Goal: Task Accomplishment & Management: Complete application form

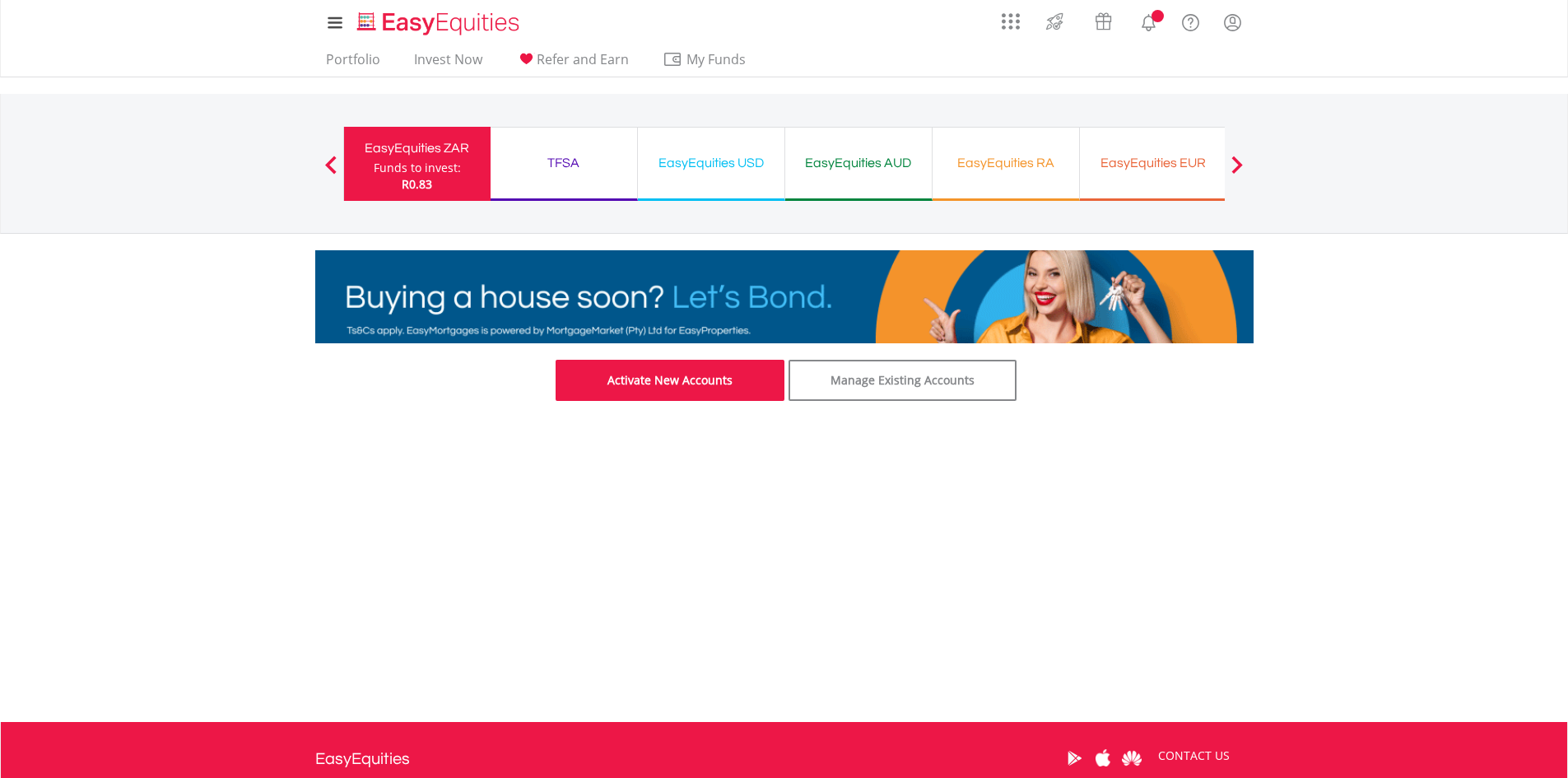
click at [660, 373] on link "Activate New Accounts" at bounding box center [670, 380] width 229 height 41
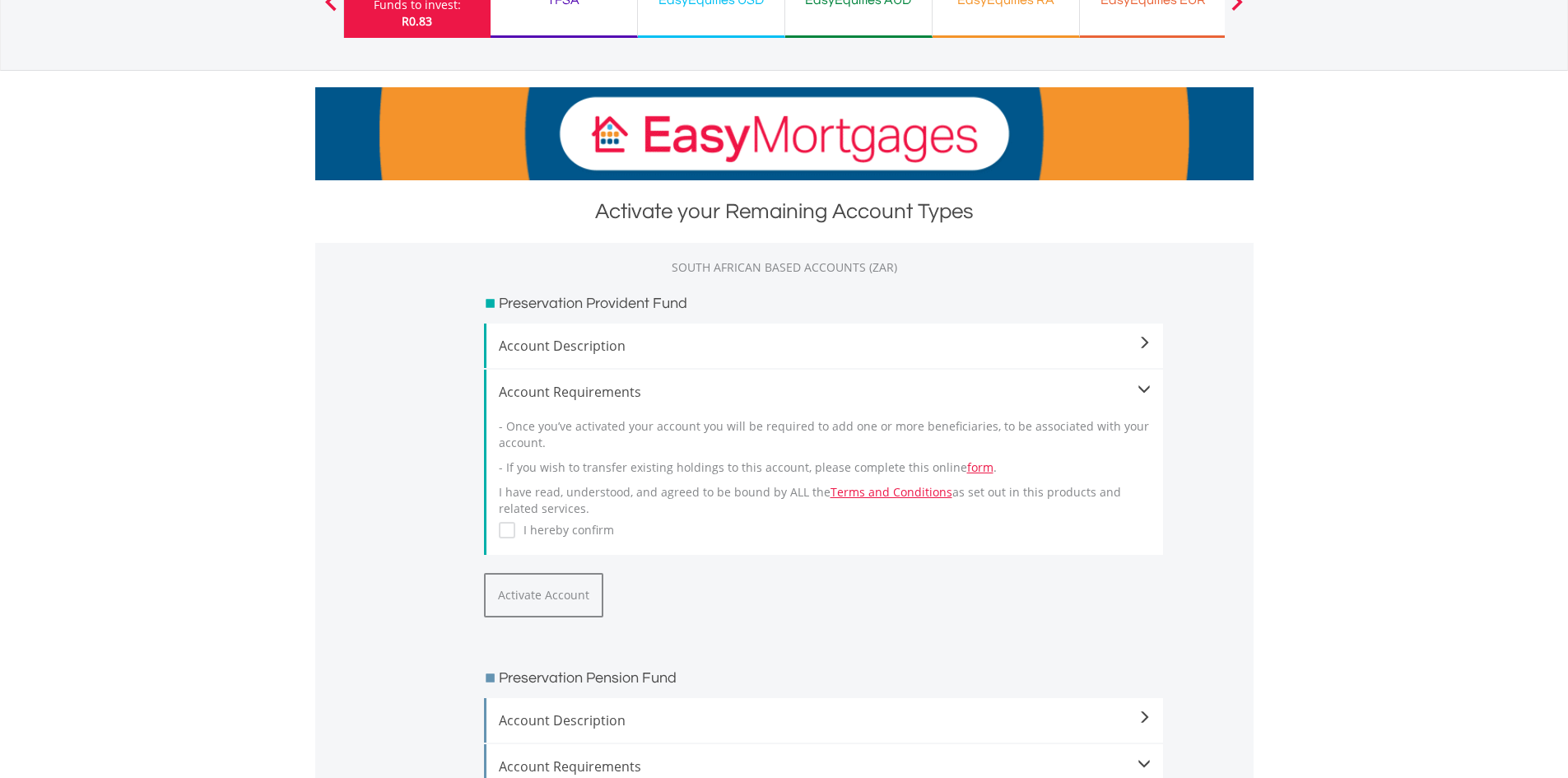
scroll to position [164, 0]
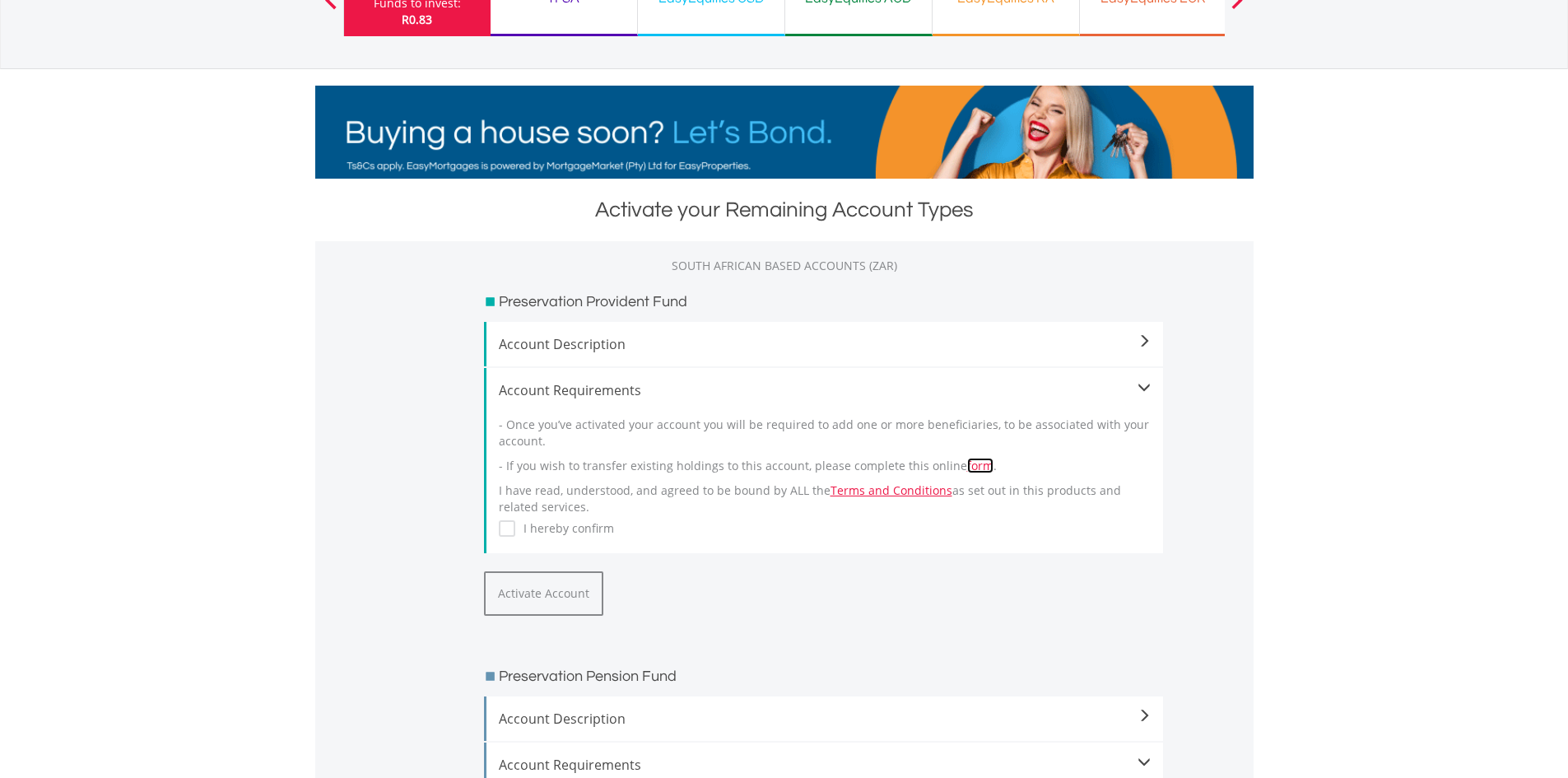
click at [967, 465] on link "form" at bounding box center [981, 465] width 27 height 15
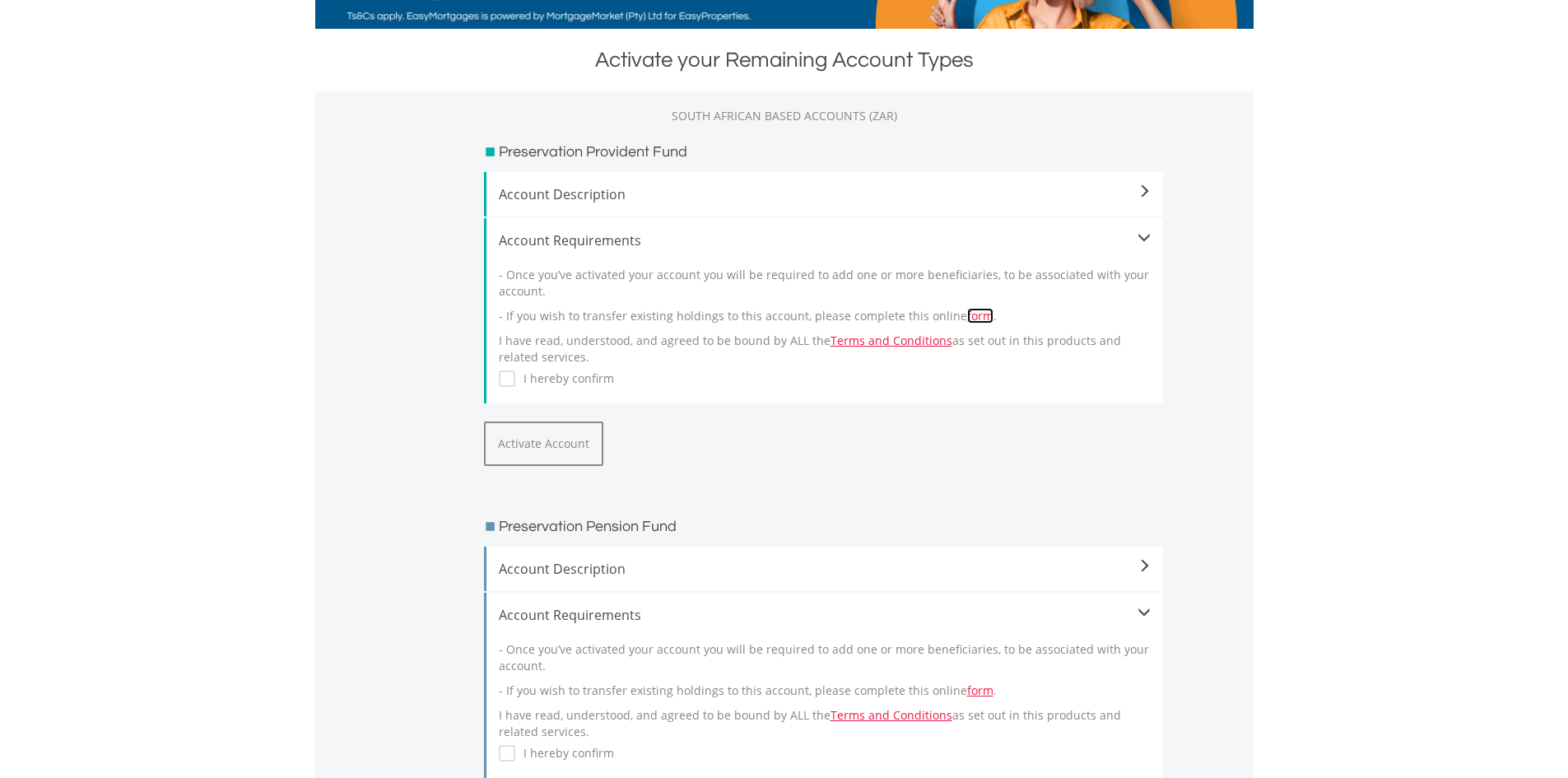
scroll to position [329, 0]
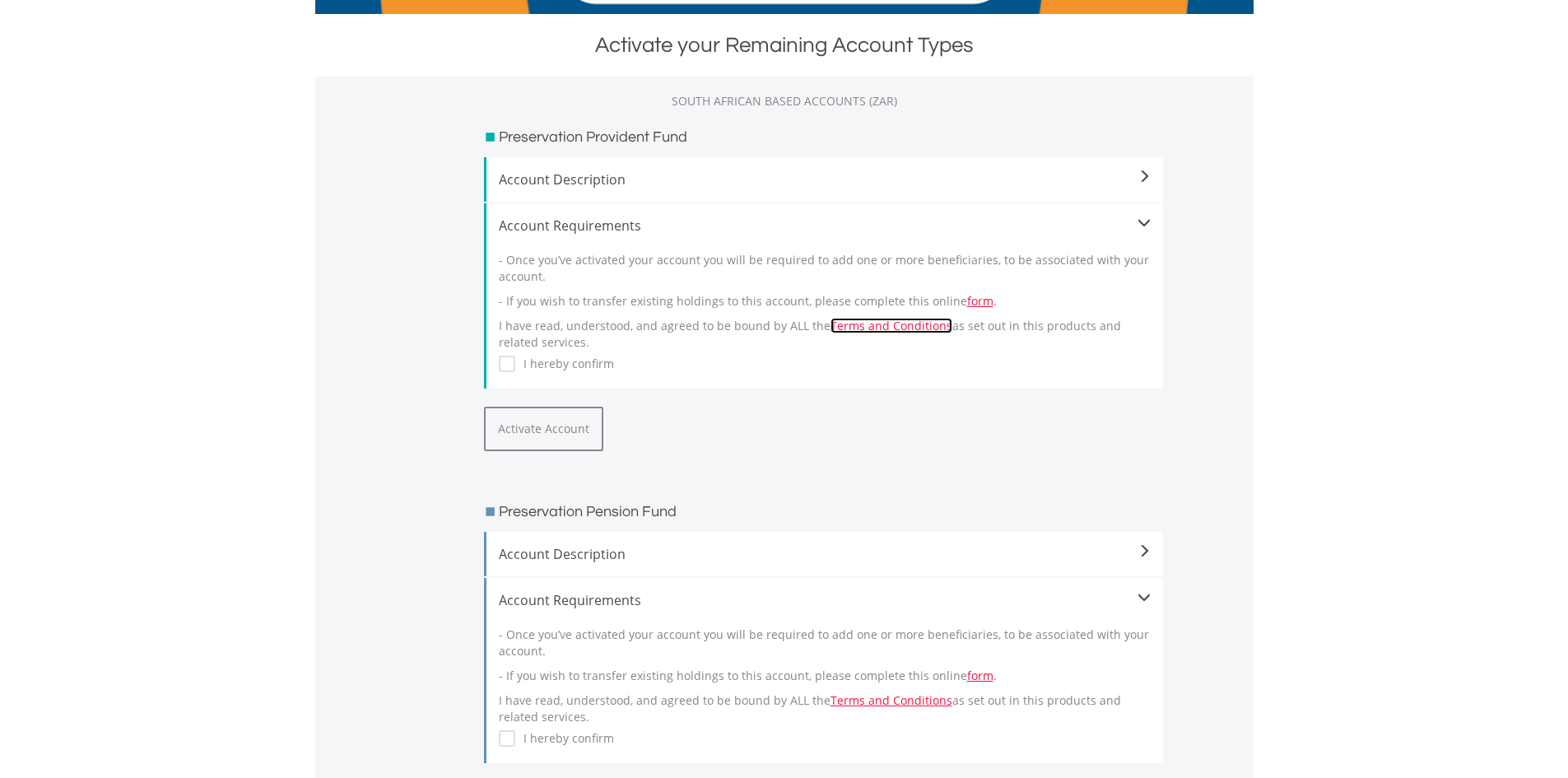
click at [857, 322] on link "Terms and Conditions" at bounding box center [892, 326] width 122 height 15
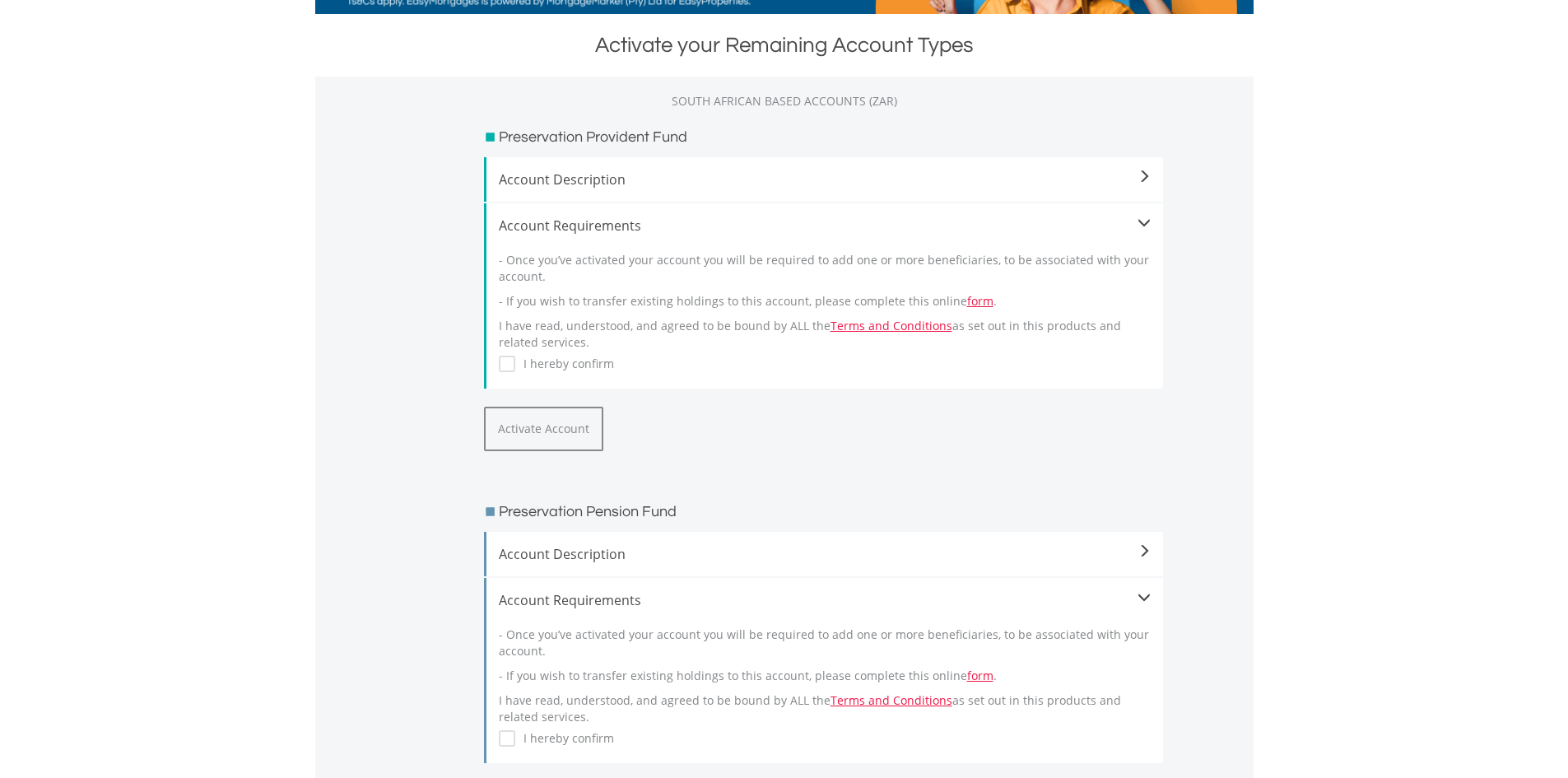
click at [1090, 166] on div "Account Description If you have resigned or been retrenched, and you have a Pro…" at bounding box center [823, 179] width 679 height 45
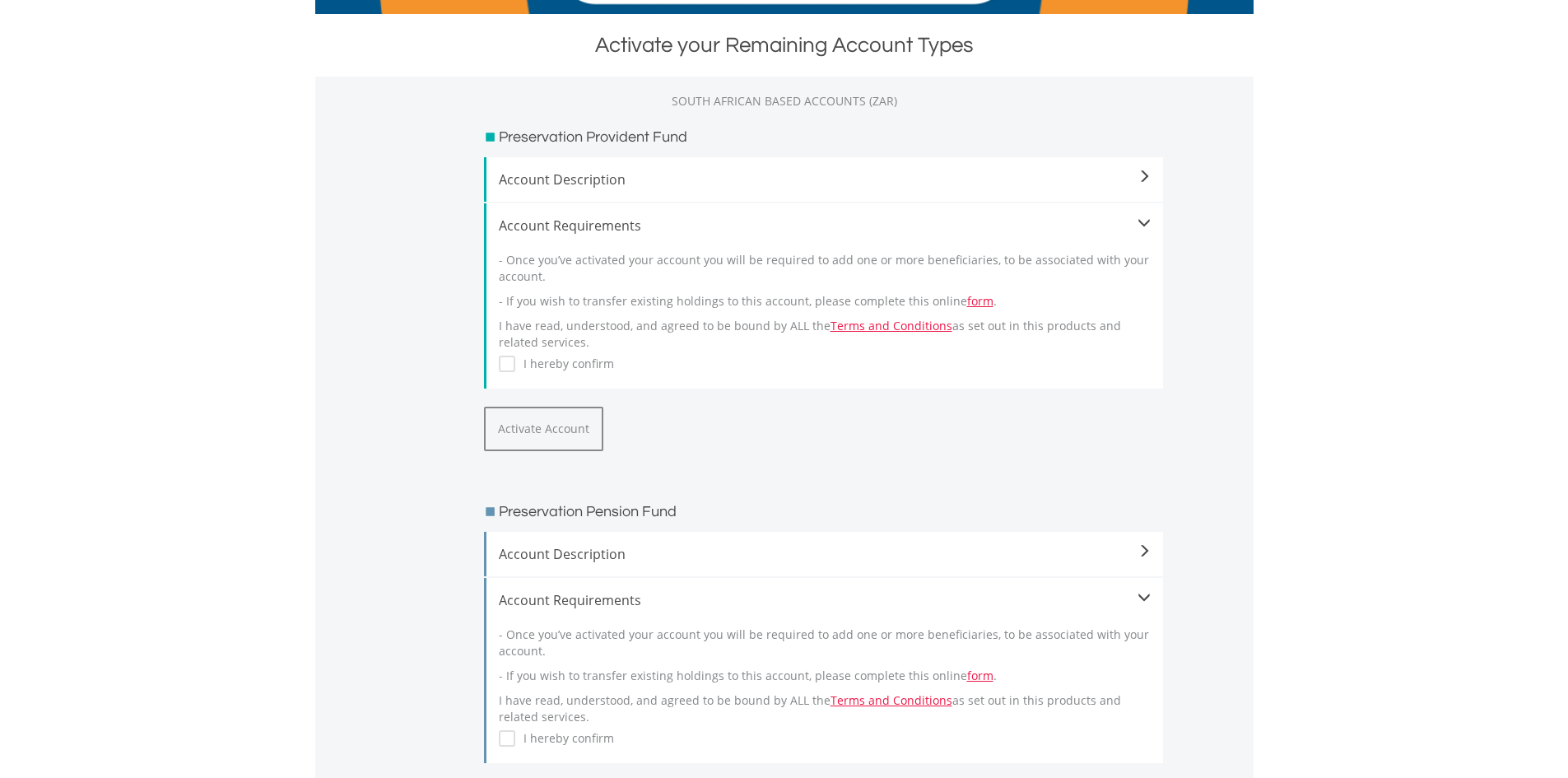
click at [1141, 176] on span at bounding box center [1144, 177] width 13 height 13
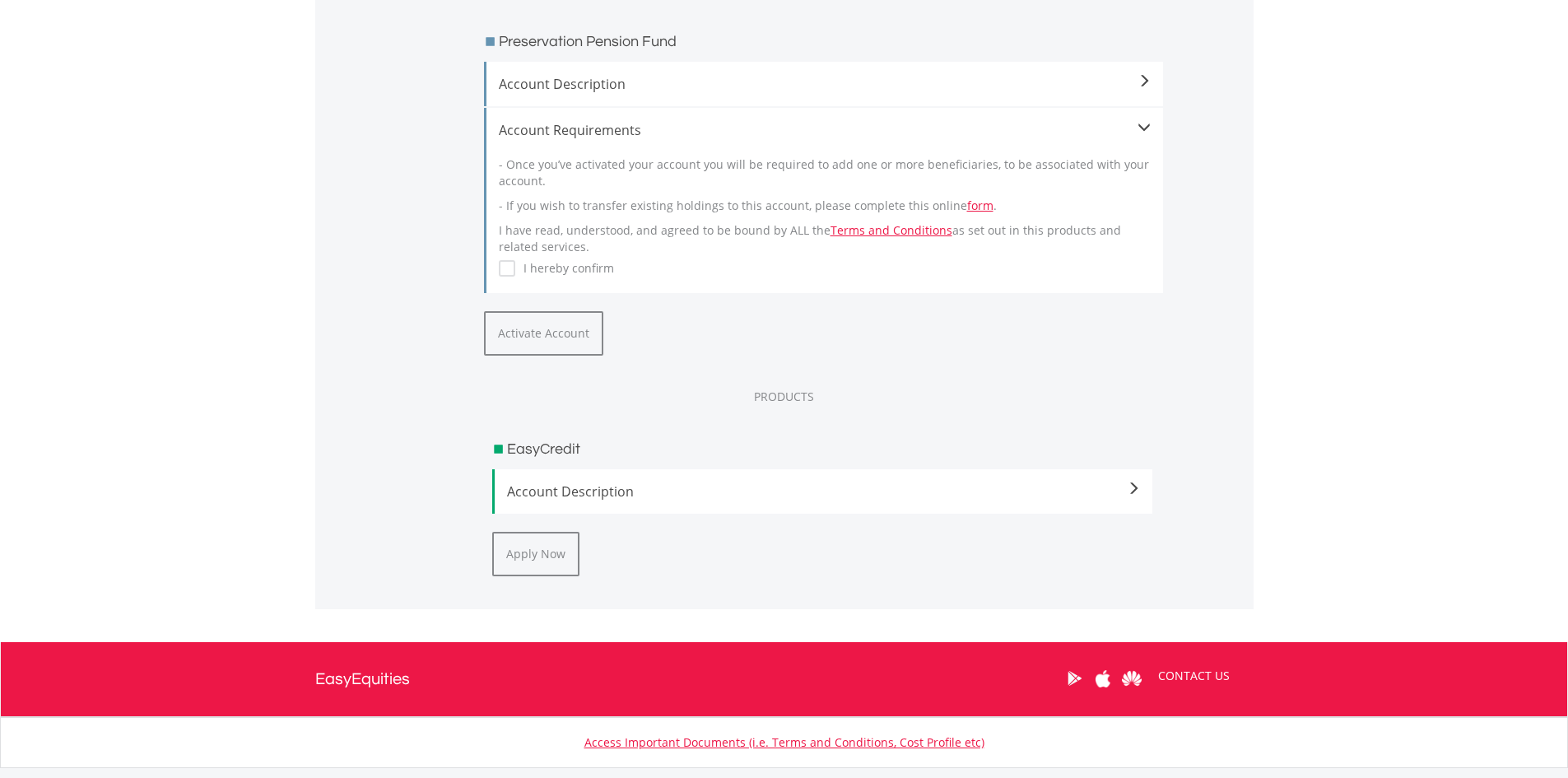
scroll to position [905, 0]
